Goal: Find specific page/section: Find specific page/section

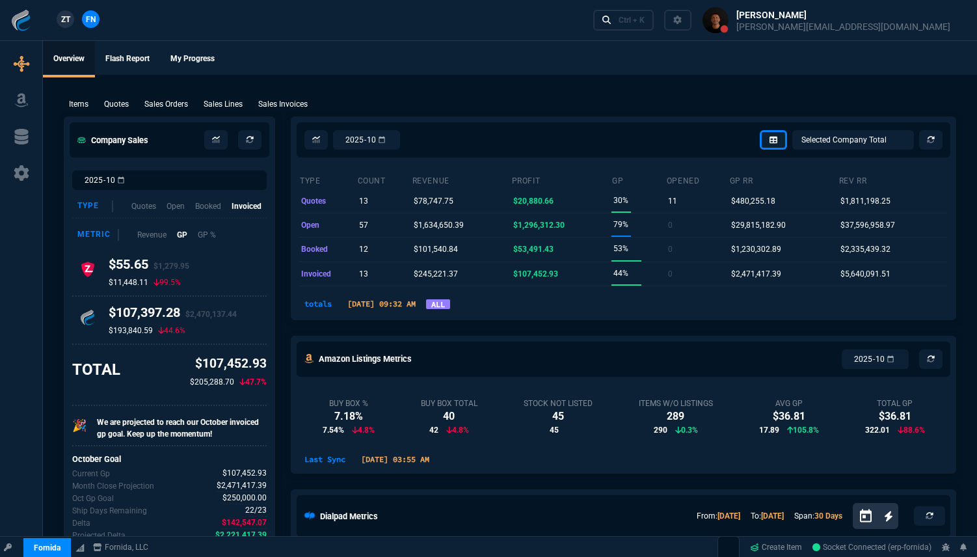
select select "18: totals"
click at [77, 105] on p "Items" at bounding box center [79, 104] width 20 height 12
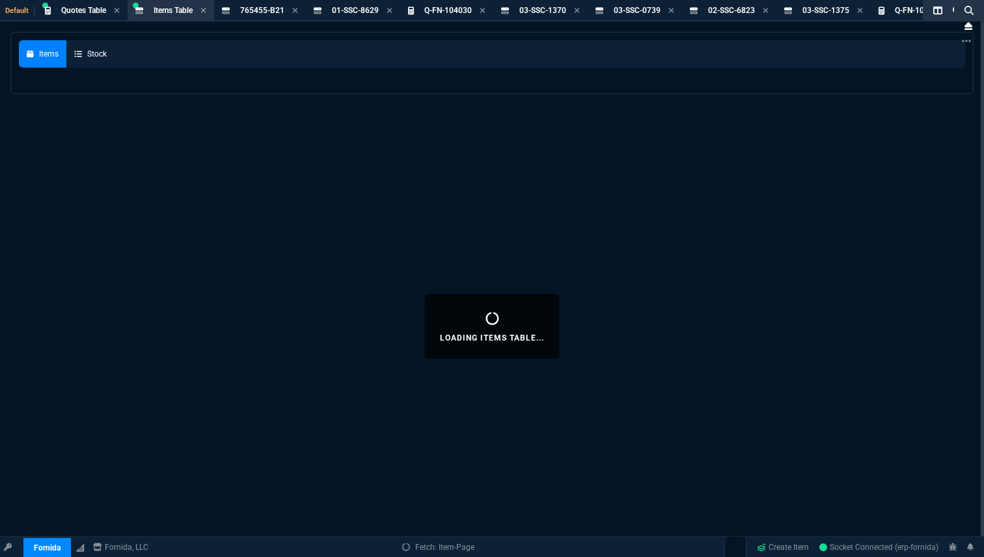
select select
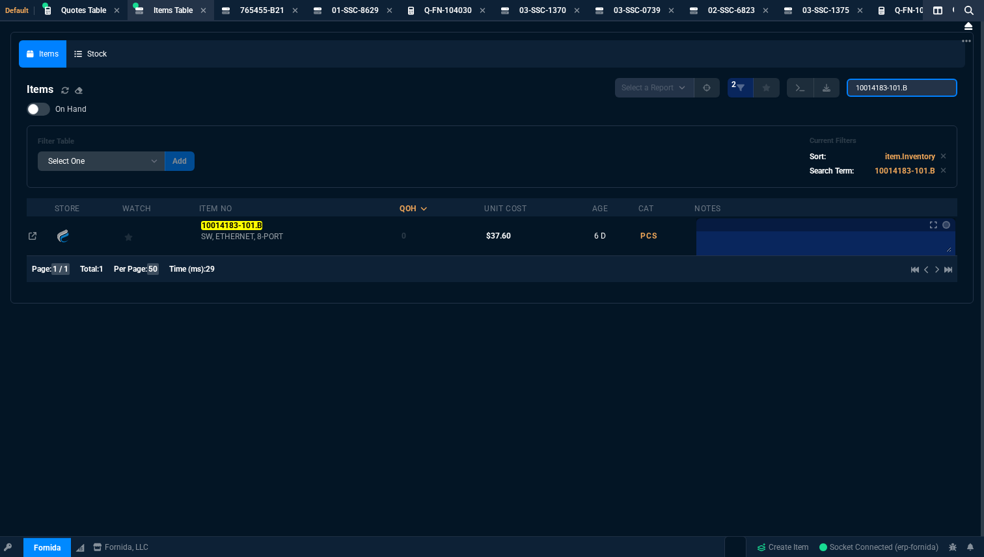
click at [894, 85] on input "10014183-101.B" at bounding box center [901, 88] width 111 height 18
paste input "R9B27A"
type input "R9B27A"
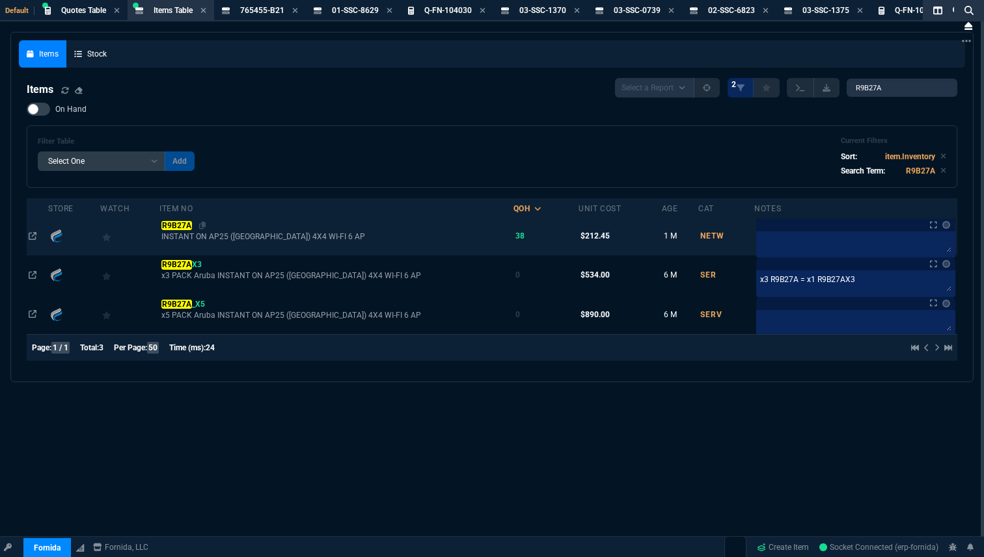
click at [179, 230] on mark "R9B27A" at bounding box center [176, 225] width 30 height 9
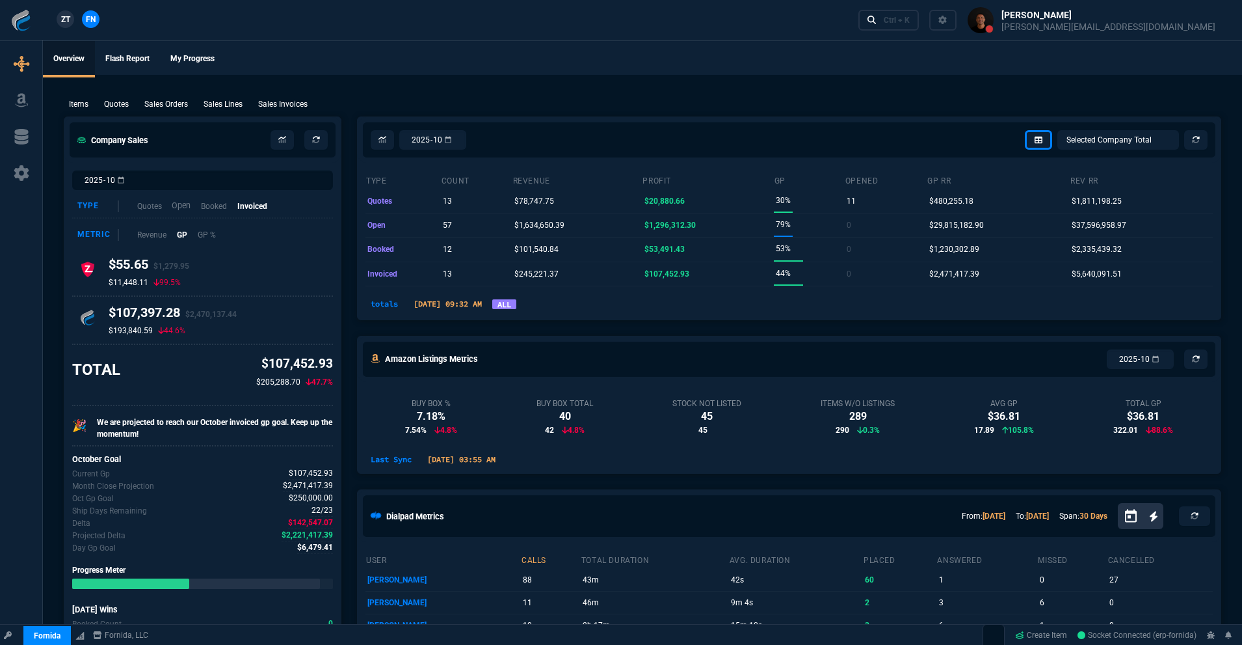
click at [182, 207] on p "Open" at bounding box center [181, 206] width 19 height 12
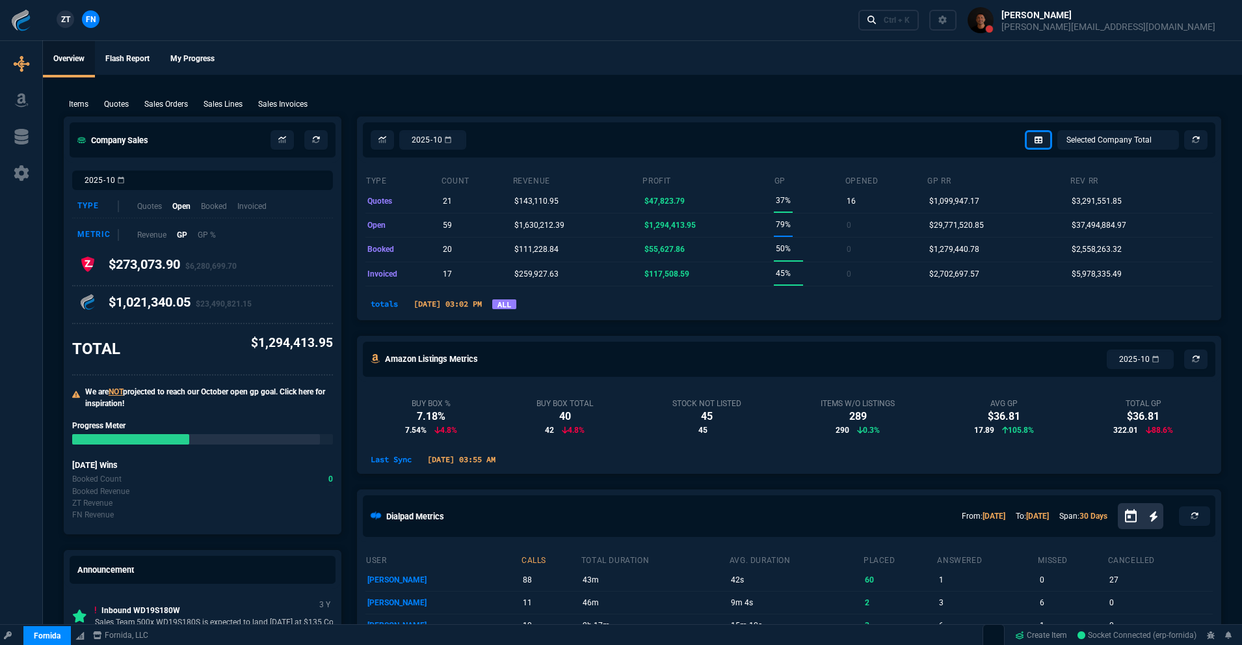
click at [516, 301] on link "ALL" at bounding box center [504, 304] width 24 height 10
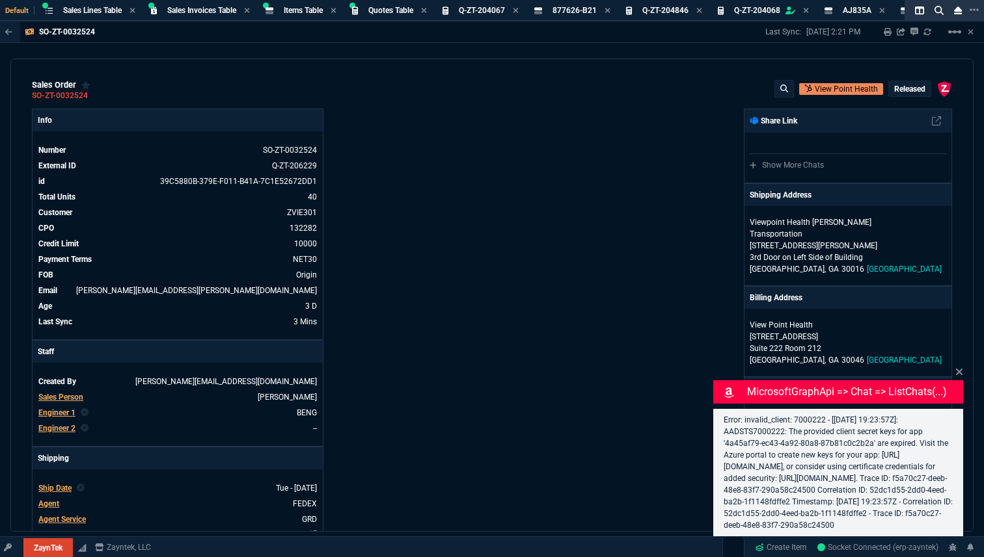
select select "18: totals"
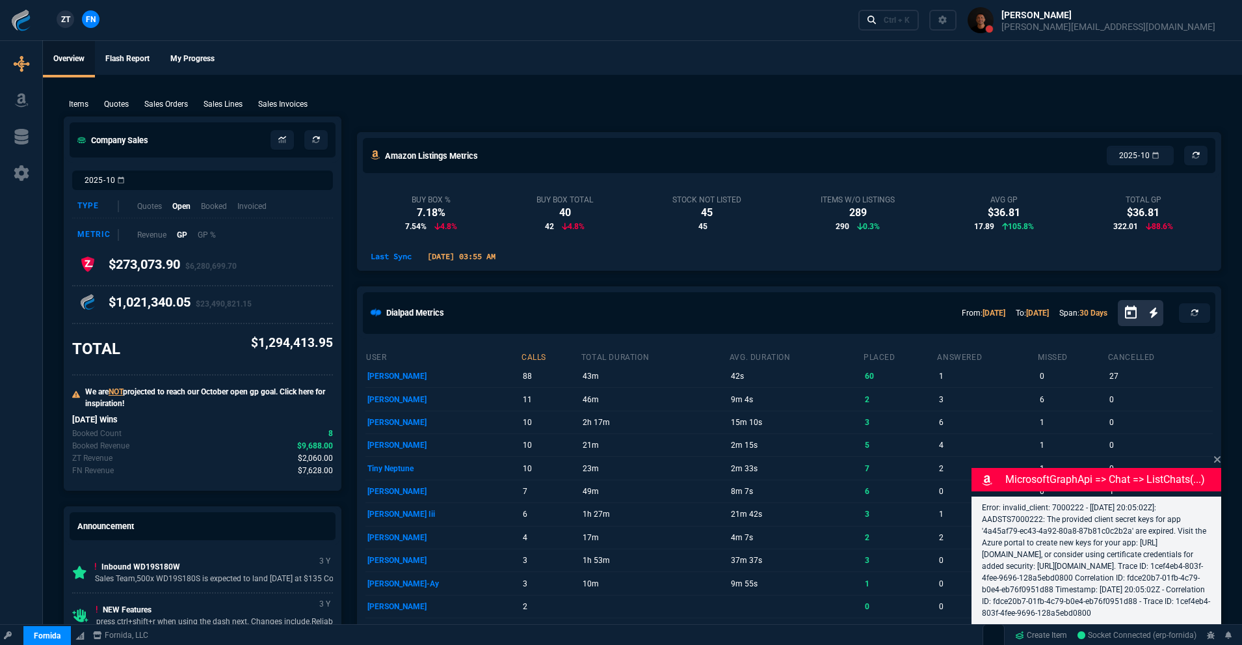
select select "18: totals"
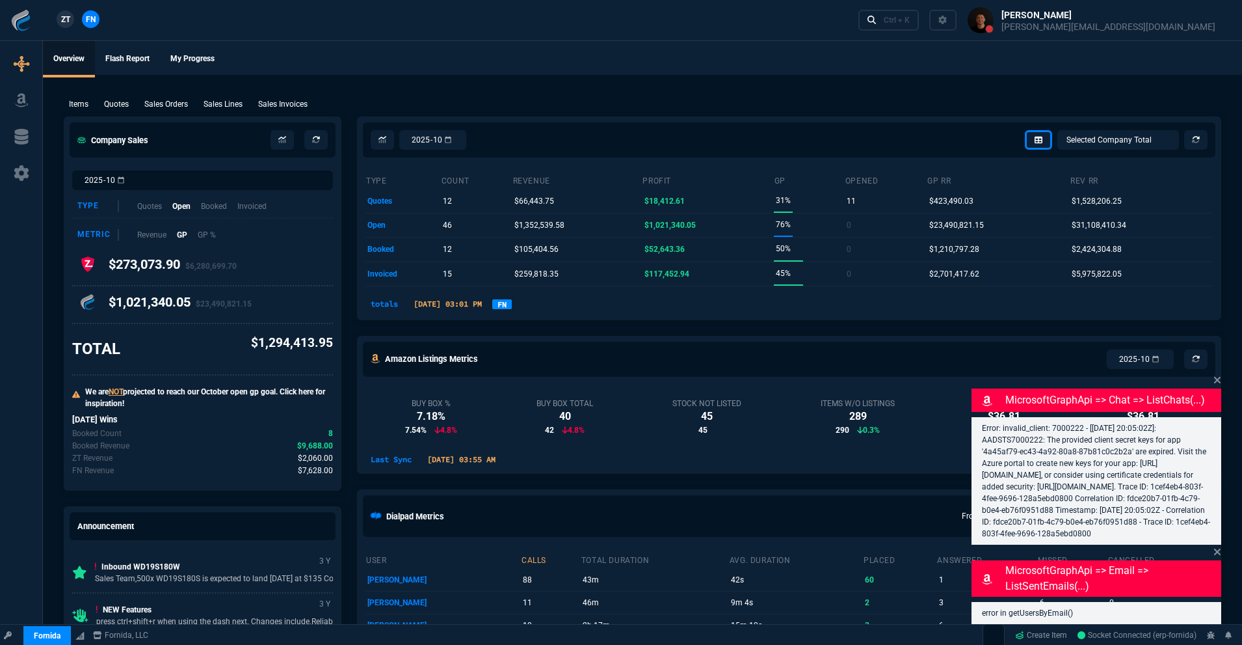
click at [512, 304] on link "FN" at bounding box center [502, 304] width 20 height 10
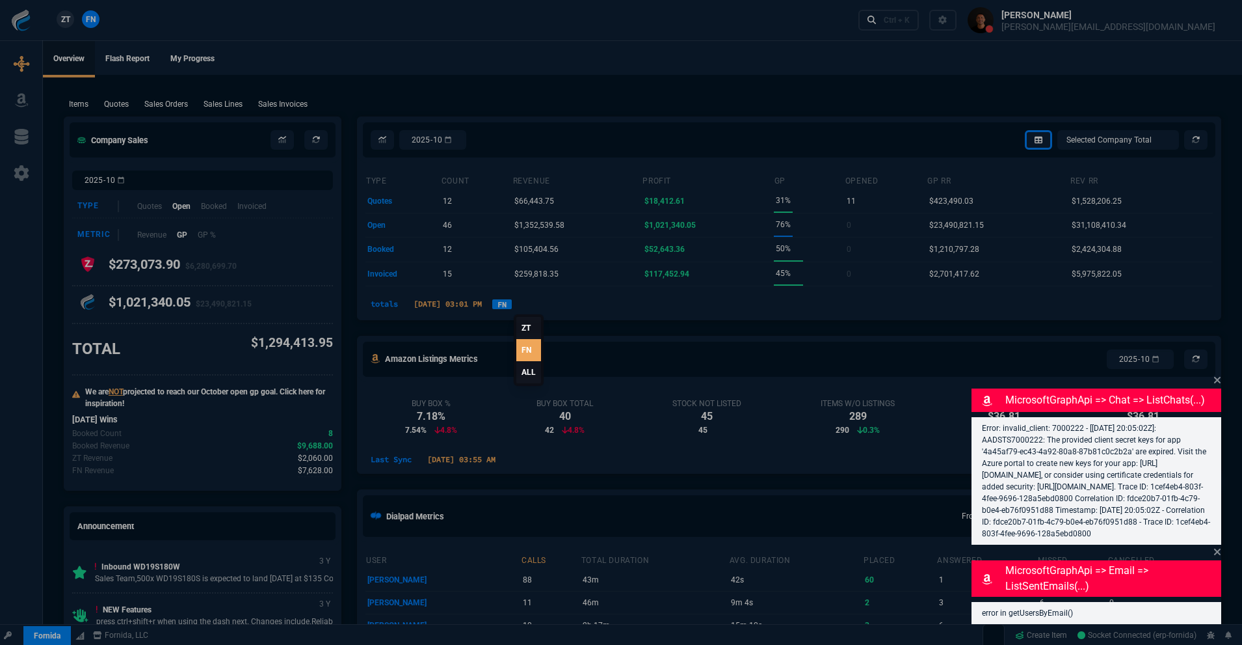
click at [531, 374] on link "ALL" at bounding box center [528, 372] width 25 height 22
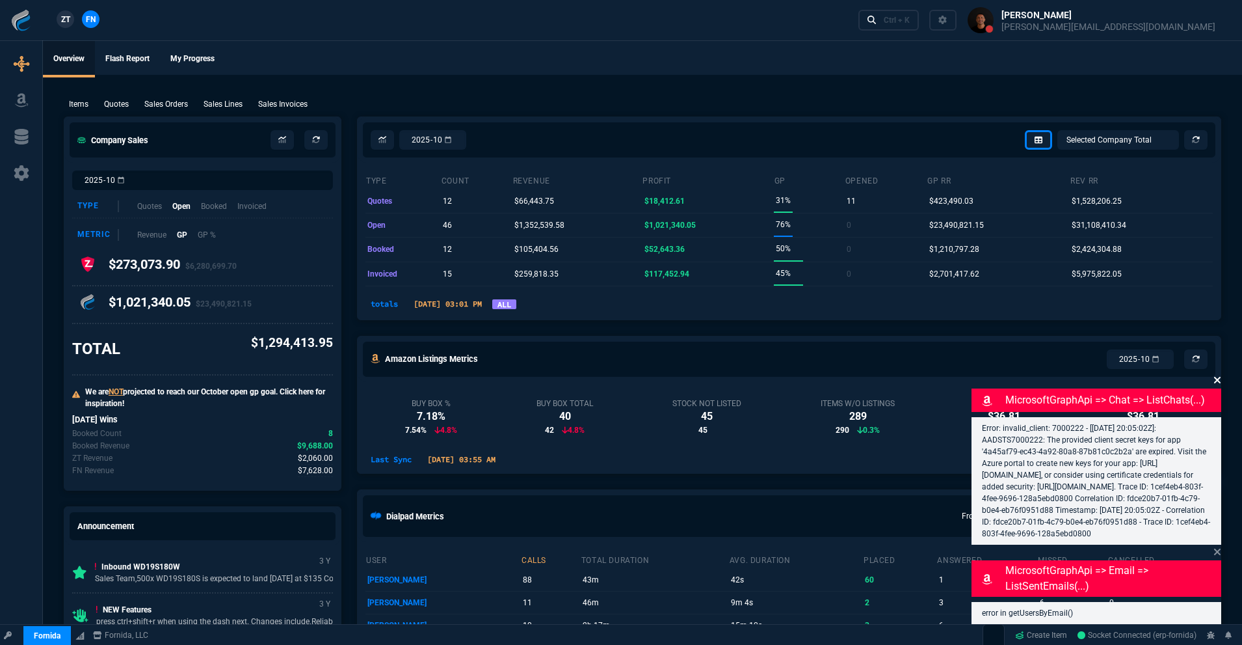
click at [1221, 374] on fa-icon at bounding box center [1218, 380] width 8 height 12
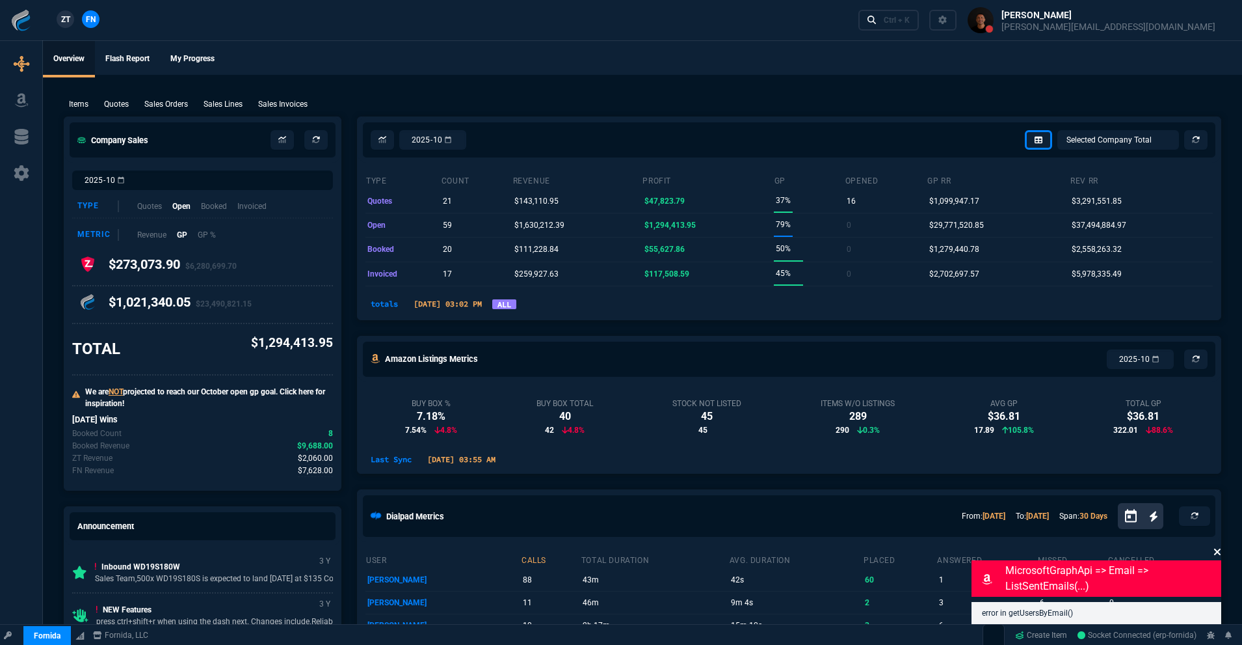
click at [1221, 554] on icon at bounding box center [1218, 551] width 8 height 10
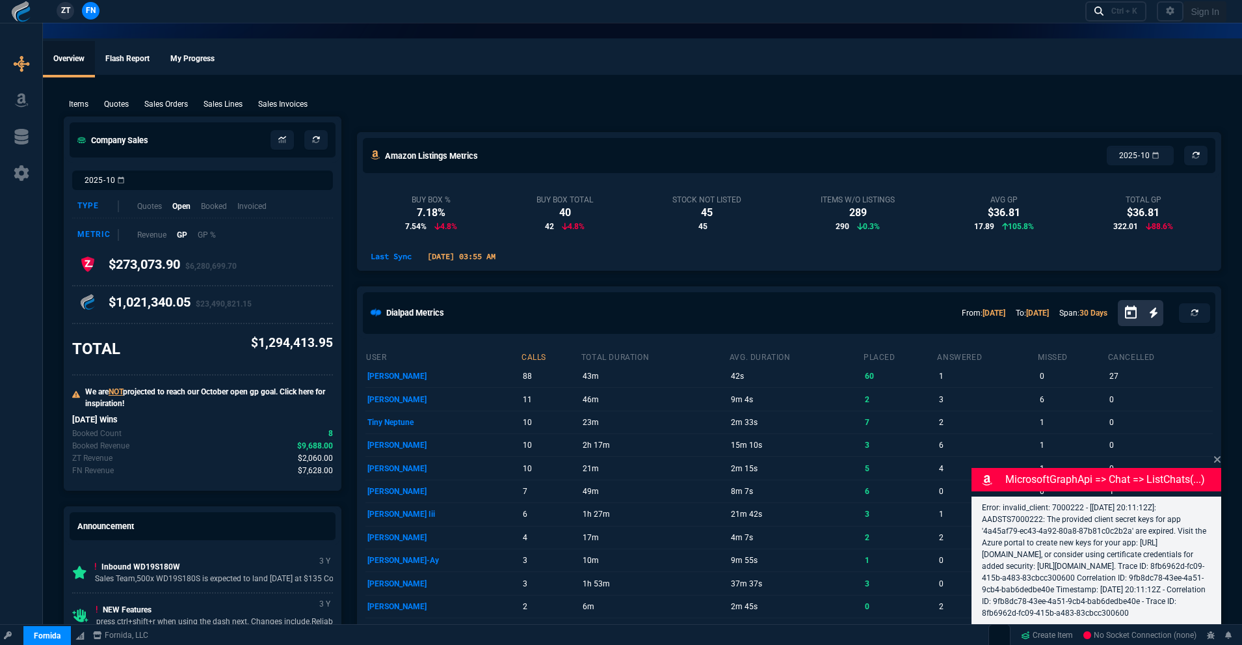
select select "18: totals"
